Goal: Task Accomplishment & Management: Use online tool/utility

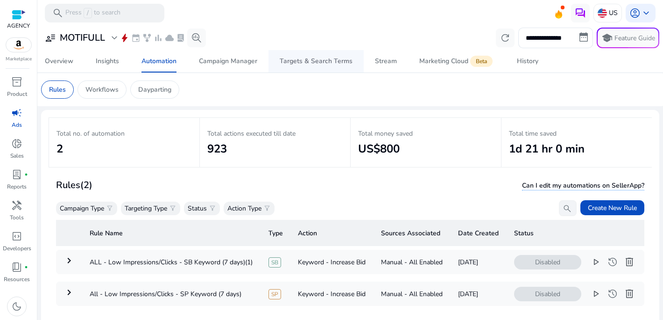
click at [302, 64] on div "Targets & Search Terms" at bounding box center [316, 61] width 73 height 7
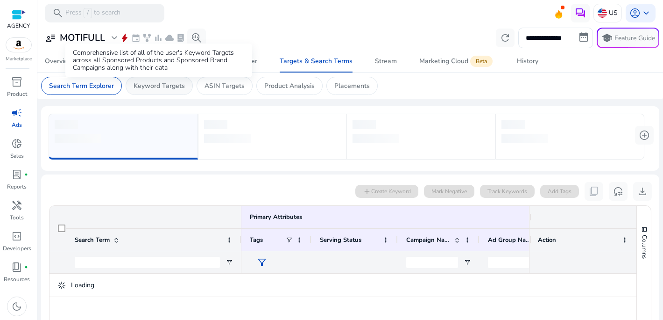
click at [167, 85] on p "Keyword Targets" at bounding box center [159, 86] width 51 height 10
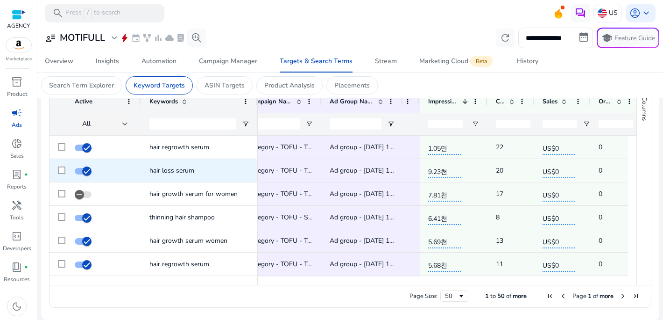
scroll to position [0, 138]
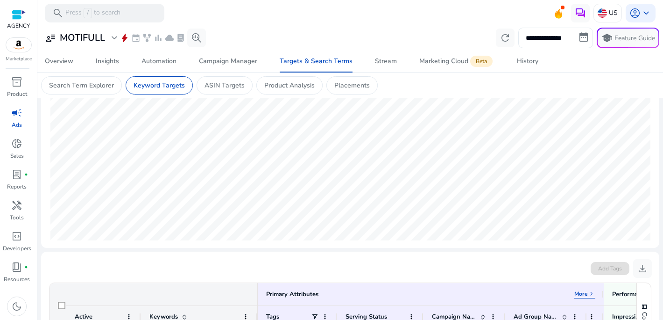
click at [530, 36] on input "**********" at bounding box center [556, 38] width 75 height 21
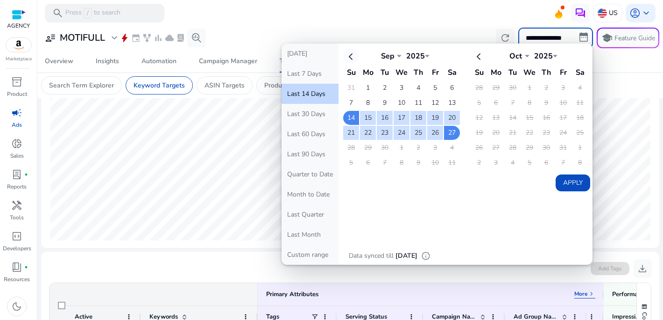
click at [349, 55] on th at bounding box center [351, 55] width 16 height 15
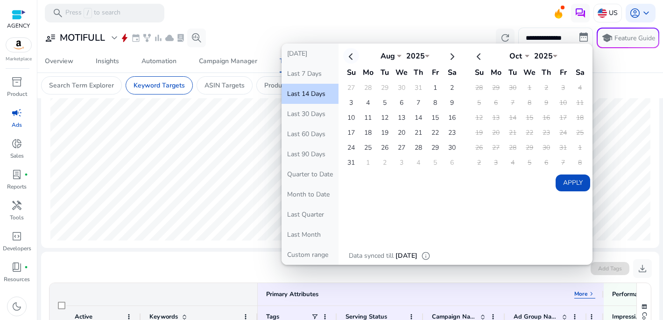
click at [349, 55] on th at bounding box center [351, 55] width 16 height 15
click at [382, 85] on td "1" at bounding box center [385, 88] width 16 height 14
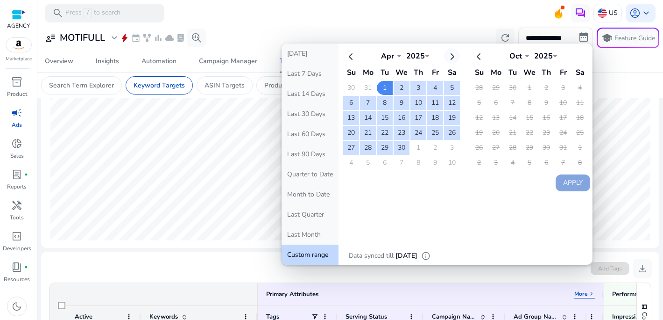
click at [451, 58] on th at bounding box center [452, 55] width 16 height 15
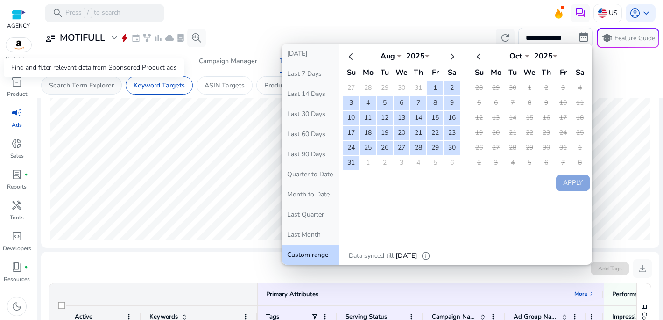
click at [100, 86] on p "Search Term Explorer" at bounding box center [81, 85] width 65 height 10
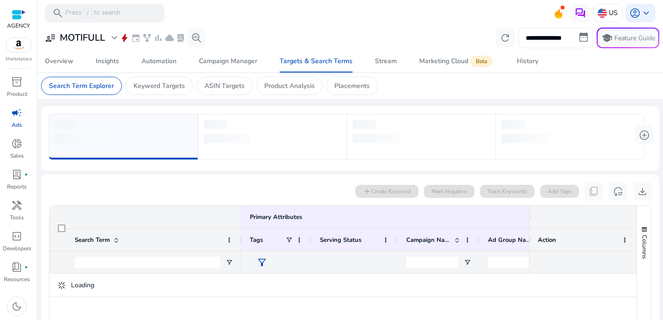
click at [546, 38] on input "**********" at bounding box center [556, 38] width 75 height 21
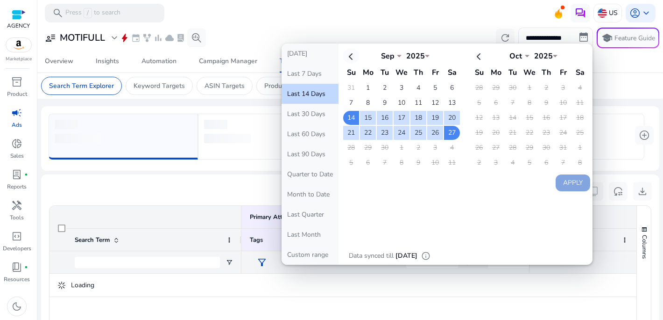
click at [347, 55] on th at bounding box center [351, 55] width 16 height 15
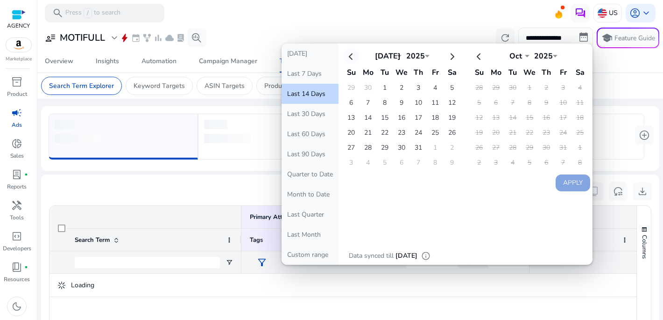
click at [347, 55] on th at bounding box center [351, 55] width 16 height 15
click at [349, 162] on td "29" at bounding box center [351, 163] width 16 height 14
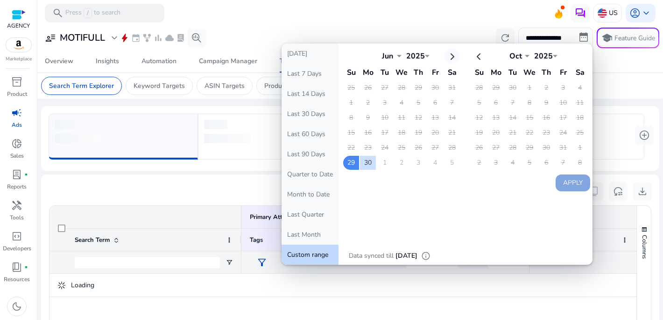
click at [449, 56] on th at bounding box center [452, 55] width 16 height 15
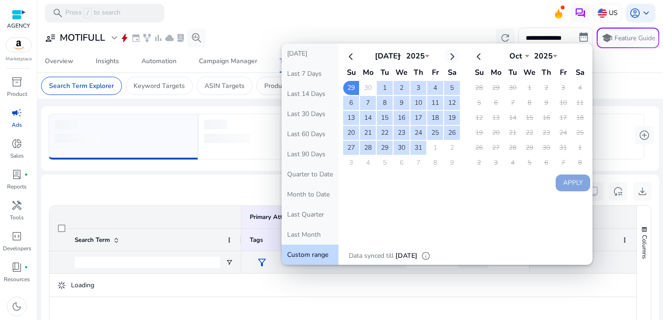
click at [449, 56] on th at bounding box center [452, 55] width 16 height 15
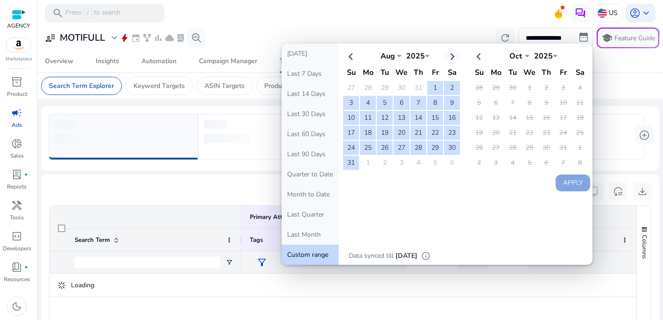
click at [449, 56] on th at bounding box center [452, 55] width 16 height 15
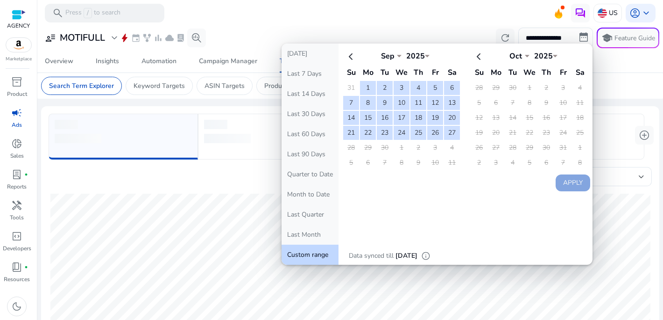
click at [449, 56] on th at bounding box center [452, 55] width 16 height 15
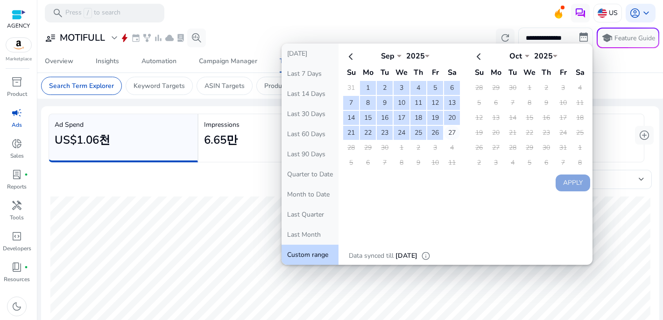
click at [451, 131] on td "27" at bounding box center [452, 133] width 16 height 14
select select "*"
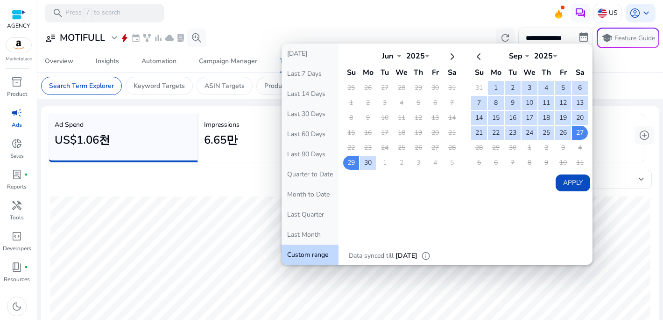
click at [567, 181] on button "Apply" at bounding box center [573, 182] width 35 height 17
type input "**********"
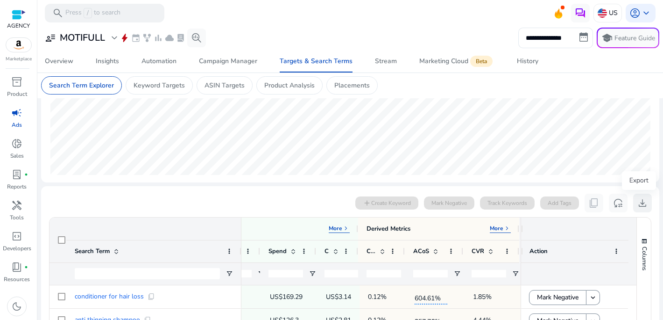
click at [640, 201] on span "download" at bounding box center [642, 202] width 11 height 11
